Goal: Go to known website: Access a specific website the user already knows

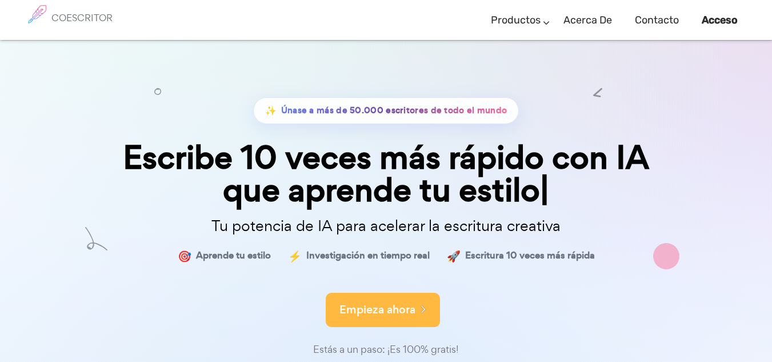
click at [391, 313] on font "Empieza ahora" at bounding box center [377, 309] width 76 height 15
